Goal: Book appointment/travel/reservation

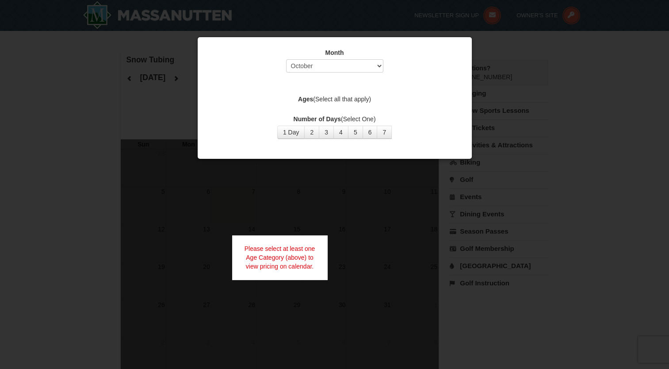
click at [345, 98] on label "Ages (Select all that apply)" at bounding box center [335, 99] width 252 height 9
click at [361, 66] on select "Select October November December January February March April May June July Aug…" at bounding box center [334, 65] width 97 height 13
select select "12"
click at [286, 59] on select "Select October November December January February March April May June July Aug…" at bounding box center [334, 65] width 97 height 13
click at [339, 98] on label "Ages (Select all that apply)" at bounding box center [335, 99] width 252 height 9
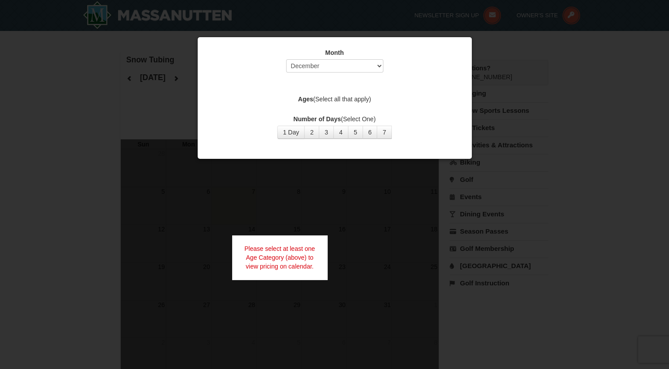
click at [332, 98] on label "Ages (Select all that apply)" at bounding box center [335, 99] width 252 height 9
drag, startPoint x: 332, startPoint y: 98, endPoint x: 295, endPoint y: 134, distance: 51.6
click at [295, 134] on button "1 Day" at bounding box center [291, 132] width 28 height 13
click at [355, 101] on label "Ages (Select all that apply)" at bounding box center [335, 99] width 252 height 9
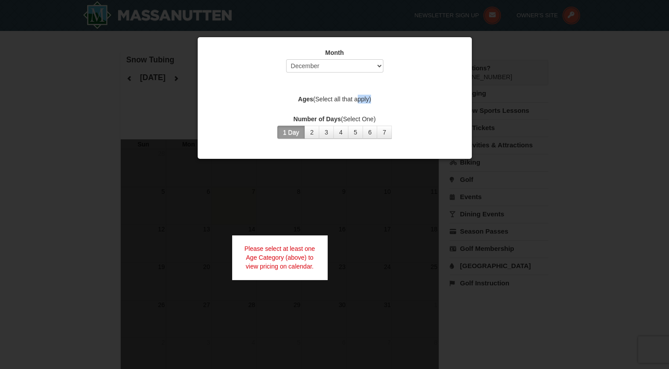
click at [355, 101] on label "Ages (Select all that apply)" at bounding box center [335, 99] width 252 height 9
drag, startPoint x: 355, startPoint y: 101, endPoint x: 285, endPoint y: 127, distance: 74.4
click at [285, 127] on button "1 Day" at bounding box center [291, 132] width 28 height 13
click at [309, 86] on div "Month Select October November December January February March April May June Ju…" at bounding box center [334, 94] width 265 height 104
drag, startPoint x: 304, startPoint y: 84, endPoint x: 329, endPoint y: 82, distance: 25.3
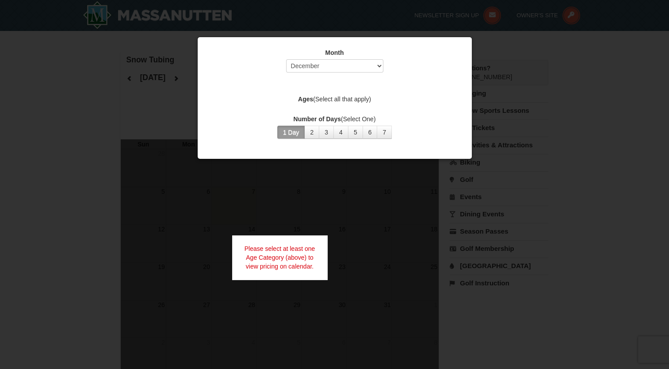
click at [305, 84] on div "Month Select October November December January February March April May June Ju…" at bounding box center [334, 94] width 265 height 104
click at [331, 82] on div "Month Select October November December January February March April May June Ju…" at bounding box center [334, 94] width 265 height 104
click at [343, 83] on div "Month Select October November December January February March April May June Ju…" at bounding box center [334, 94] width 265 height 104
click at [343, 84] on div "Month Select October November December January February March April May June Ju…" at bounding box center [334, 94] width 265 height 104
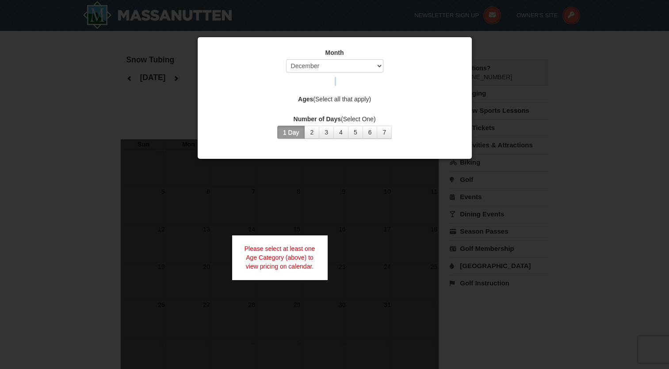
click at [343, 84] on div "Month Select October November December January February March April May June Ju…" at bounding box center [334, 94] width 265 height 104
click at [345, 84] on div "Month Select October November December January February March April May June Ju…" at bounding box center [334, 94] width 265 height 104
click at [351, 84] on div "Month Select October November December January February March April May June Ju…" at bounding box center [334, 94] width 265 height 104
click at [347, 86] on div "Month Select October November December January February March April May June Ju…" at bounding box center [334, 94] width 265 height 104
click at [344, 86] on div "Month Select October November December January February March April May June Ju…" at bounding box center [334, 94] width 265 height 104
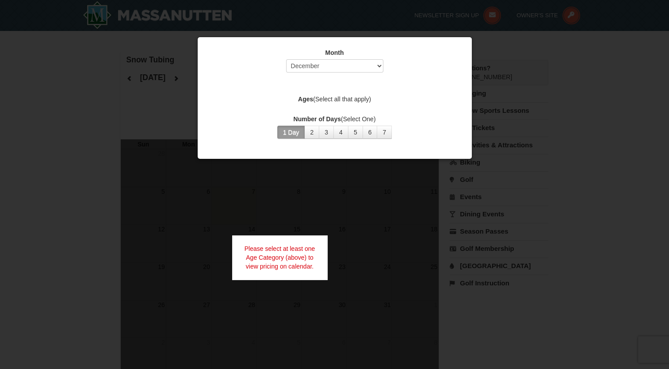
click at [432, 72] on div "Month Select October November December January February March April May June Ju…" at bounding box center [335, 62] width 252 height 29
click at [595, 86] on div at bounding box center [334, 184] width 669 height 369
click at [304, 114] on label "Number of Days (Select One)" at bounding box center [335, 118] width 252 height 9
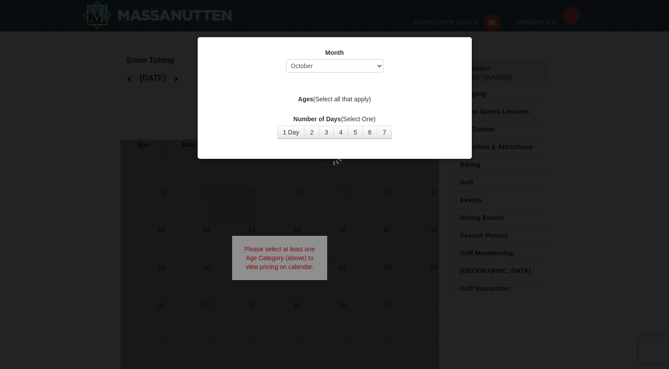
select select "10"
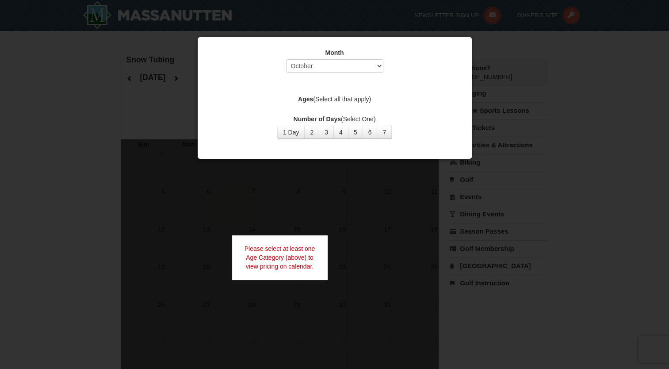
click at [244, 226] on div at bounding box center [334, 184] width 669 height 369
click at [329, 88] on div "Month Select October November December January February March April May June Ju…" at bounding box center [334, 94] width 265 height 104
click at [329, 86] on div "Month Select October November December January February March April May June Ju…" at bounding box center [334, 94] width 265 height 104
click at [299, 96] on strong "Ages" at bounding box center [305, 98] width 15 height 7
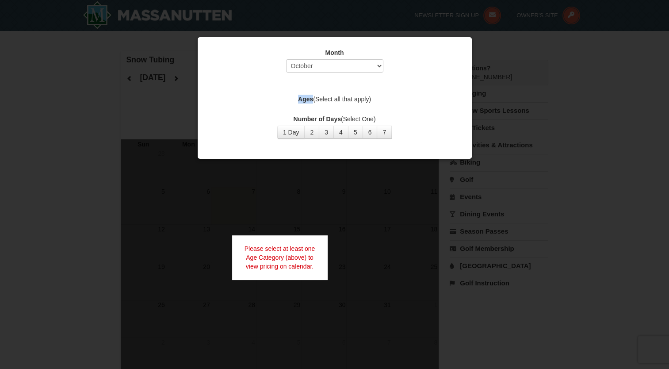
drag, startPoint x: 299, startPoint y: 96, endPoint x: 300, endPoint y: 103, distance: 7.2
click at [300, 103] on label "Ages (Select all that apply)" at bounding box center [335, 99] width 252 height 9
click at [348, 99] on label "Ages (Select all that apply)" at bounding box center [335, 99] width 252 height 9
click at [348, 100] on label "Ages (Select all that apply)" at bounding box center [335, 99] width 252 height 9
drag, startPoint x: 348, startPoint y: 100, endPoint x: 319, endPoint y: 118, distance: 34.7
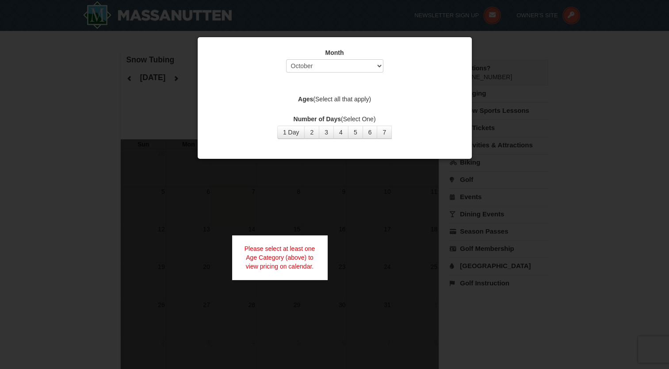
click at [319, 118] on strong "Number of Days" at bounding box center [317, 118] width 47 height 7
drag, startPoint x: 319, startPoint y: 118, endPoint x: 312, endPoint y: 132, distance: 15.2
click at [312, 132] on button "2" at bounding box center [311, 132] width 15 height 13
click at [342, 119] on label "Number of Days (Select One)" at bounding box center [335, 118] width 252 height 9
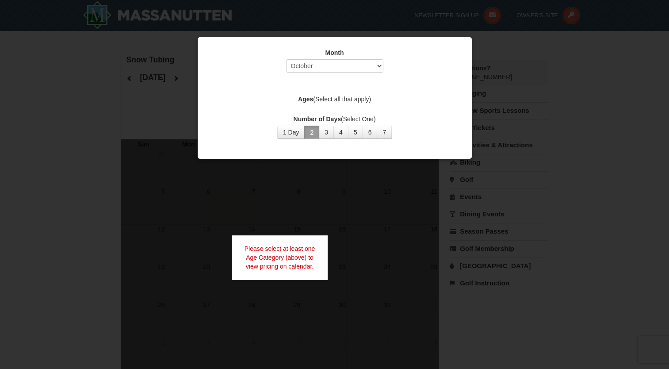
drag, startPoint x: 343, startPoint y: 119, endPoint x: 372, endPoint y: 123, distance: 29.4
click at [358, 119] on label "Number of Days (Select One)" at bounding box center [335, 118] width 252 height 9
drag, startPoint x: 355, startPoint y: 130, endPoint x: 331, endPoint y: 132, distance: 24.4
click at [355, 130] on button "5" at bounding box center [355, 132] width 15 height 13
drag, startPoint x: 328, startPoint y: 132, endPoint x: 323, endPoint y: 129, distance: 5.4
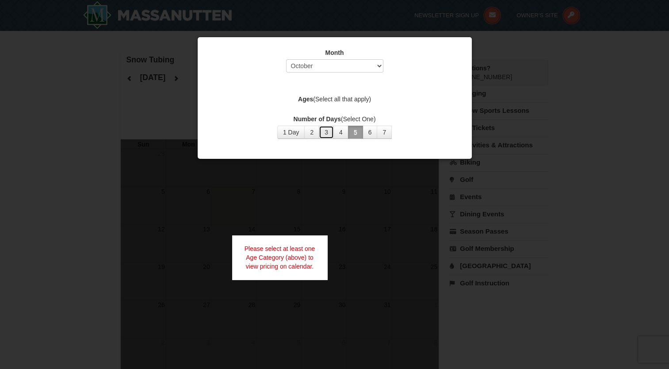
click at [326, 131] on button "3" at bounding box center [326, 132] width 15 height 13
click at [323, 128] on button "3" at bounding box center [326, 132] width 15 height 13
